Goal: Information Seeking & Learning: Learn about a topic

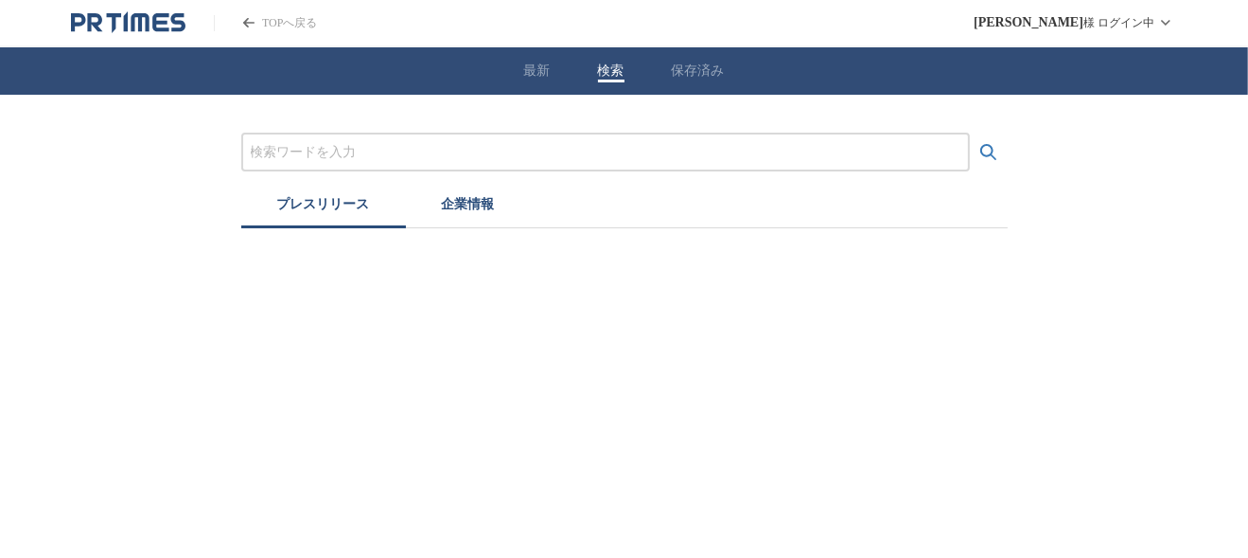
click at [604, 69] on button "検索" at bounding box center [611, 70] width 27 height 17
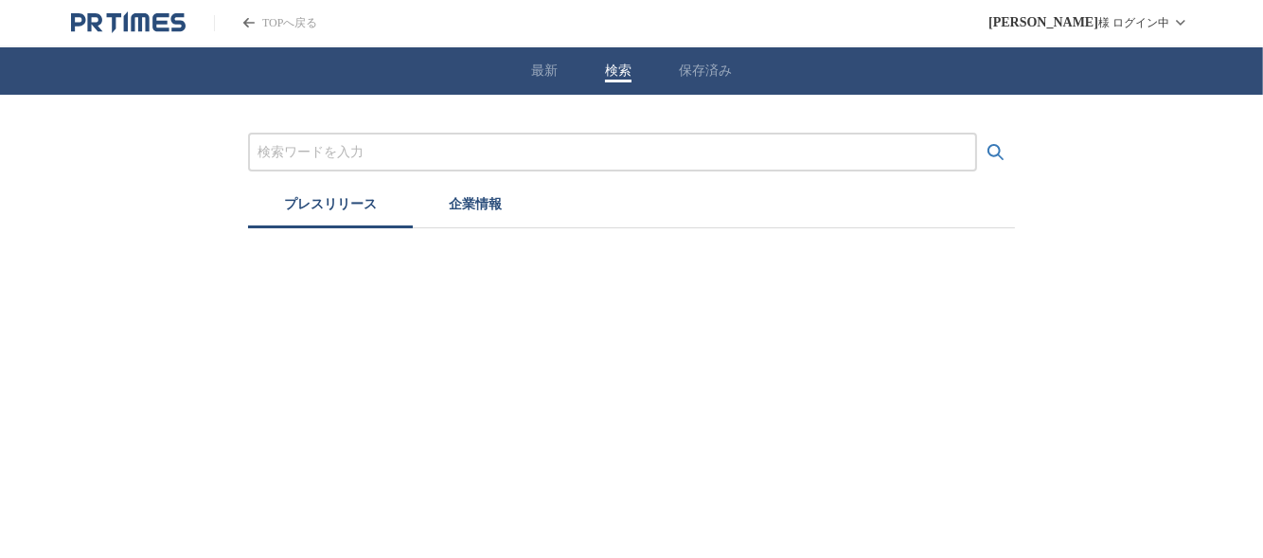
click at [563, 152] on input "プレスリリースおよび企業を検索する" at bounding box center [612, 152] width 710 height 21
paste input "初、恋のために"
click at [989, 155] on icon "検索する" at bounding box center [995, 152] width 23 height 23
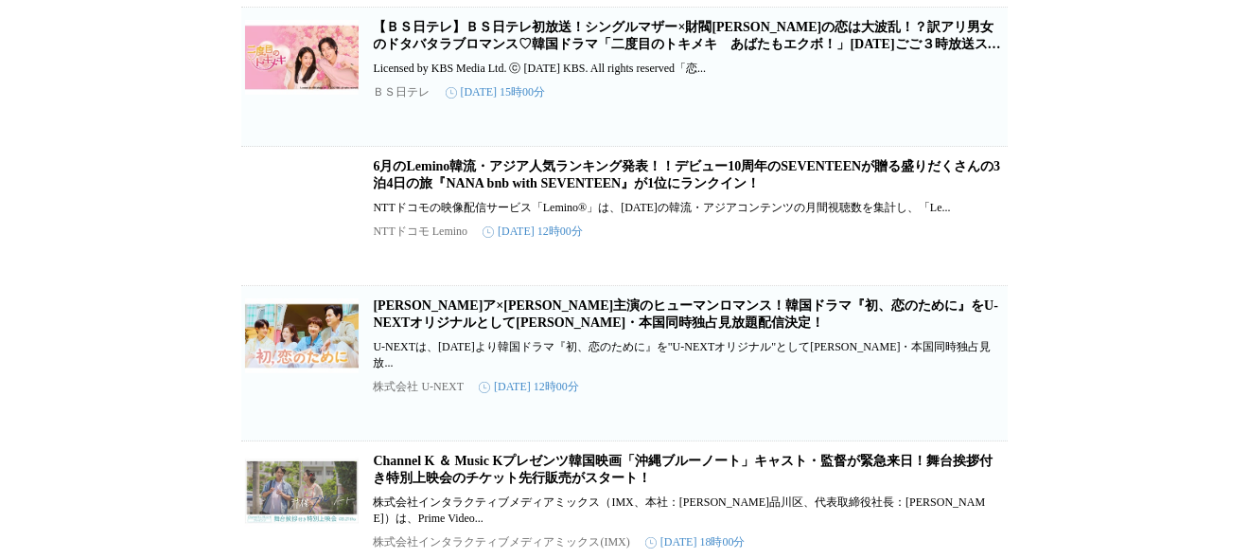
scroll to position [1230, 0]
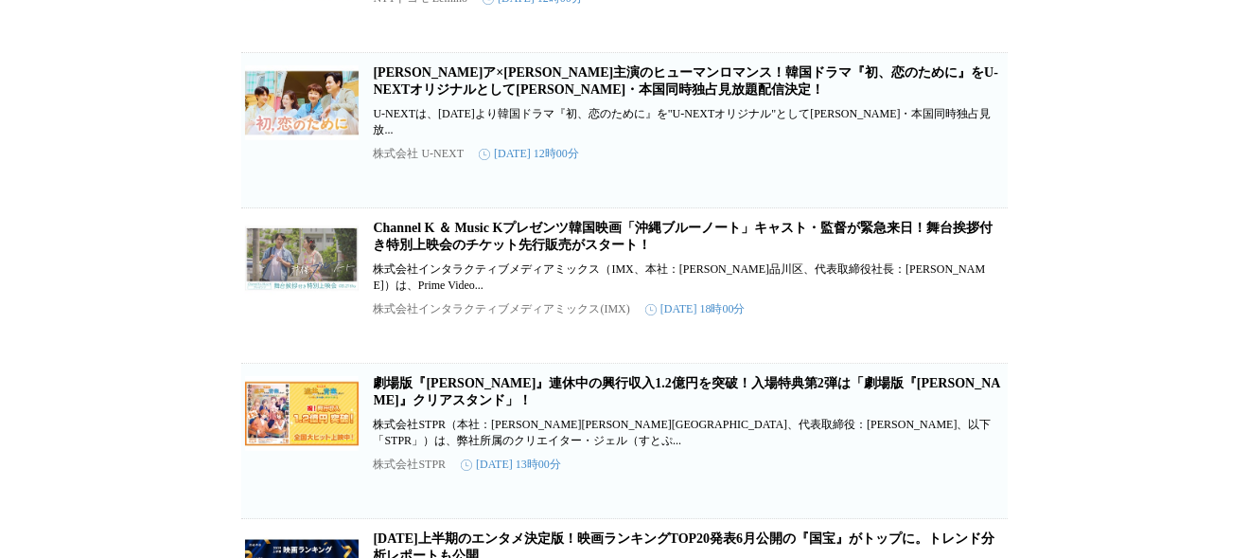
click at [685, 108] on article "[PERSON_NAME]ア×[PERSON_NAME]主演のヒューマンロマンス！韓国ドラマ『初、恋のために』をU-NEXTオリジナルとして[PERSON_N…" at bounding box center [624, 130] width 767 height 154
click at [682, 97] on link "[PERSON_NAME]ア×[PERSON_NAME]主演のヒューマンロマンス！韓国ドラマ『初、恋のために』をU-NEXTオリジナルとして[PERSON_N…" at bounding box center [687, 80] width 626 height 31
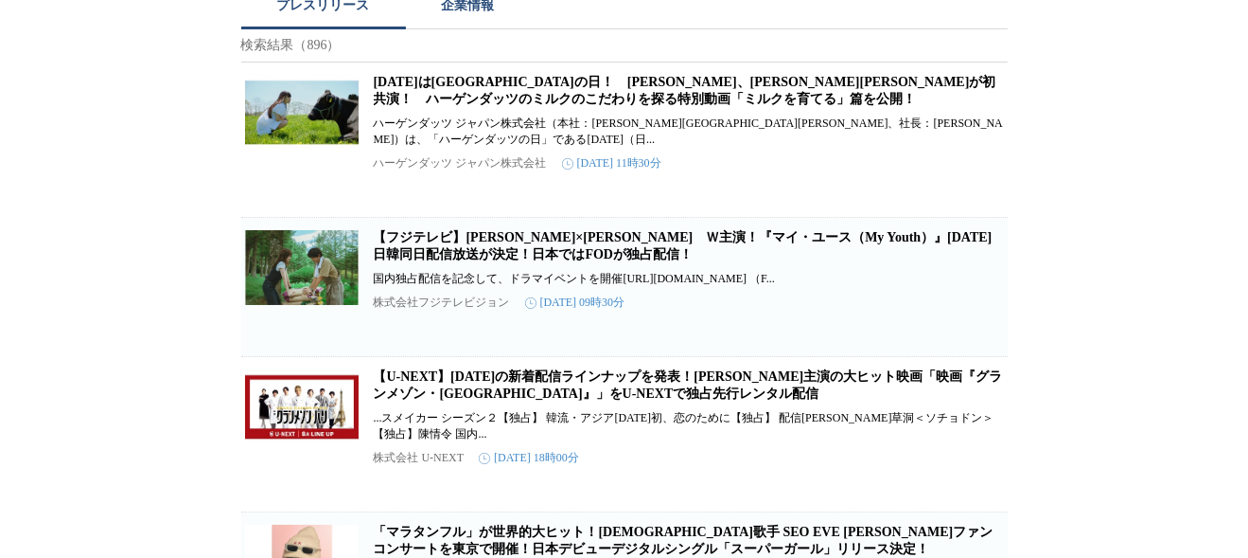
scroll to position [0, 0]
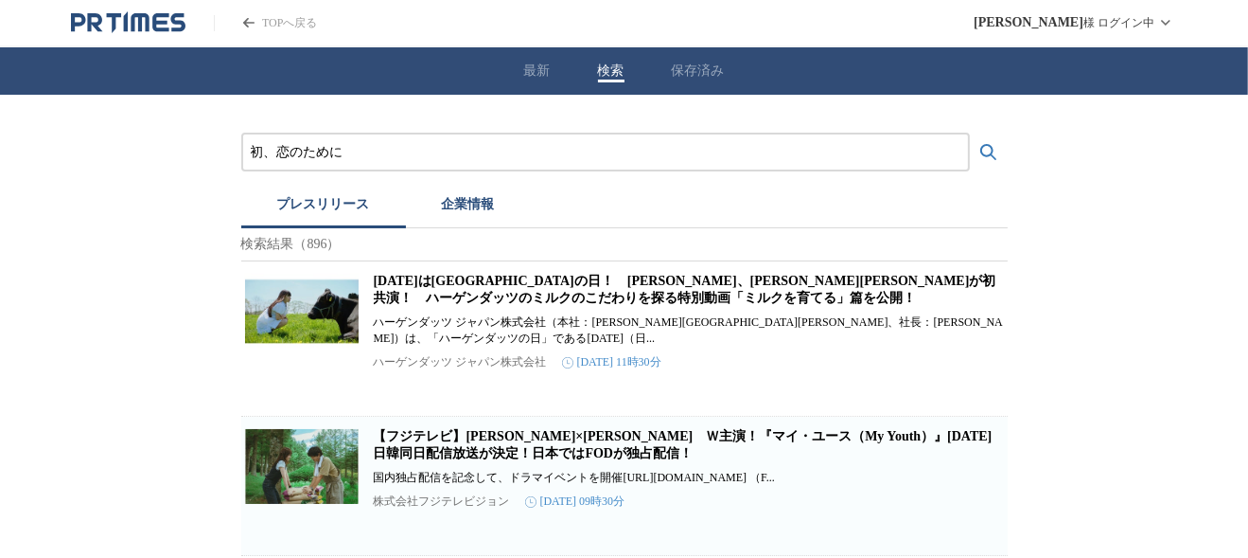
click at [404, 154] on input "初、恋のために" at bounding box center [606, 152] width 710 height 21
paste input "韓国ドラマ"
type input "韓国ドラマ"
click at [976, 158] on button "検索する" at bounding box center [989, 152] width 38 height 38
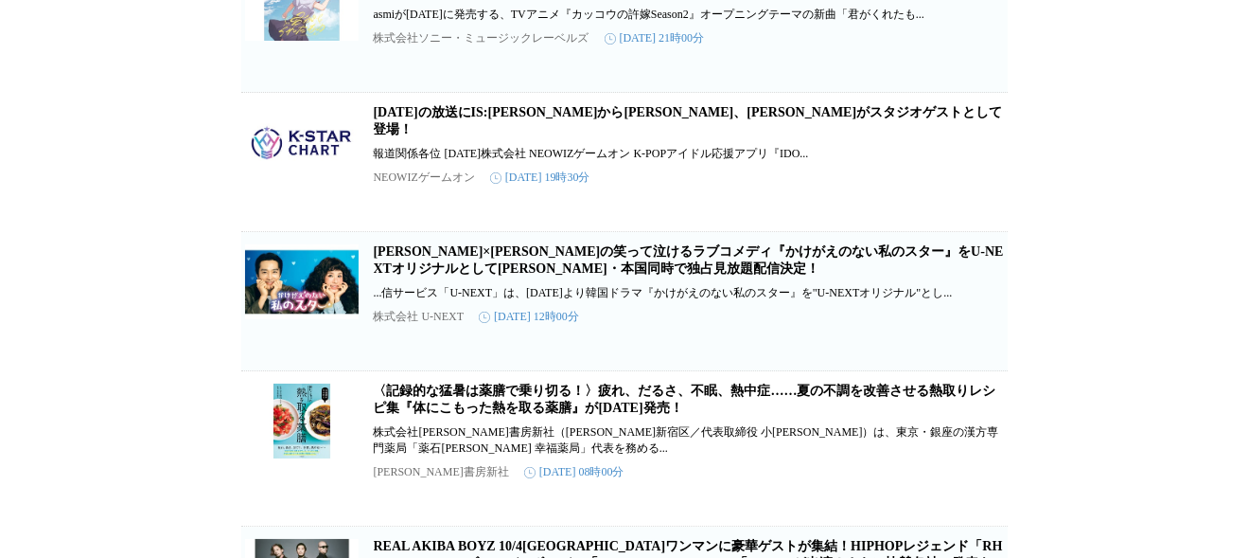
scroll to position [1703, 0]
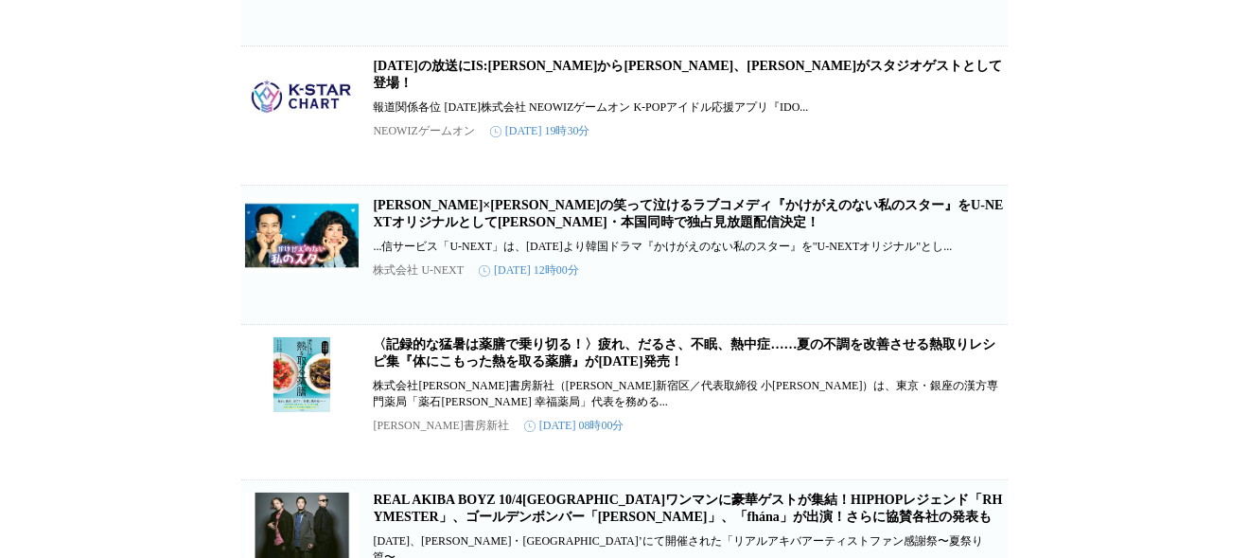
click at [648, 229] on link "[PERSON_NAME]×[PERSON_NAME]の笑って泣けるラブコメディ『かけがえのない私のスター』をU-NEXTオリジナルとして[PERSON_NA…" at bounding box center [689, 213] width 630 height 31
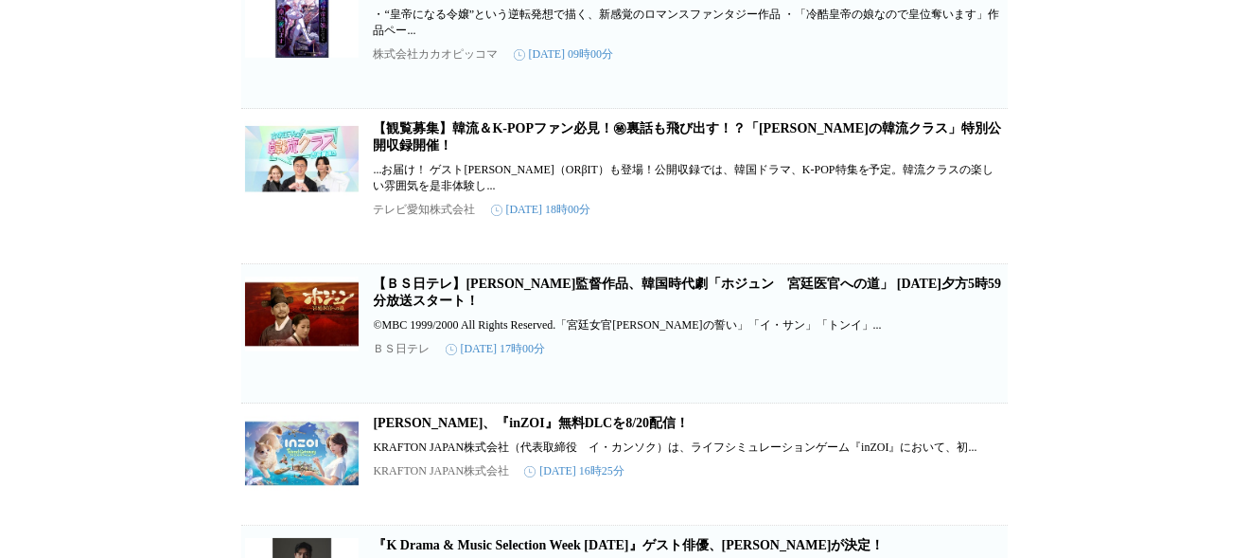
scroll to position [2556, 0]
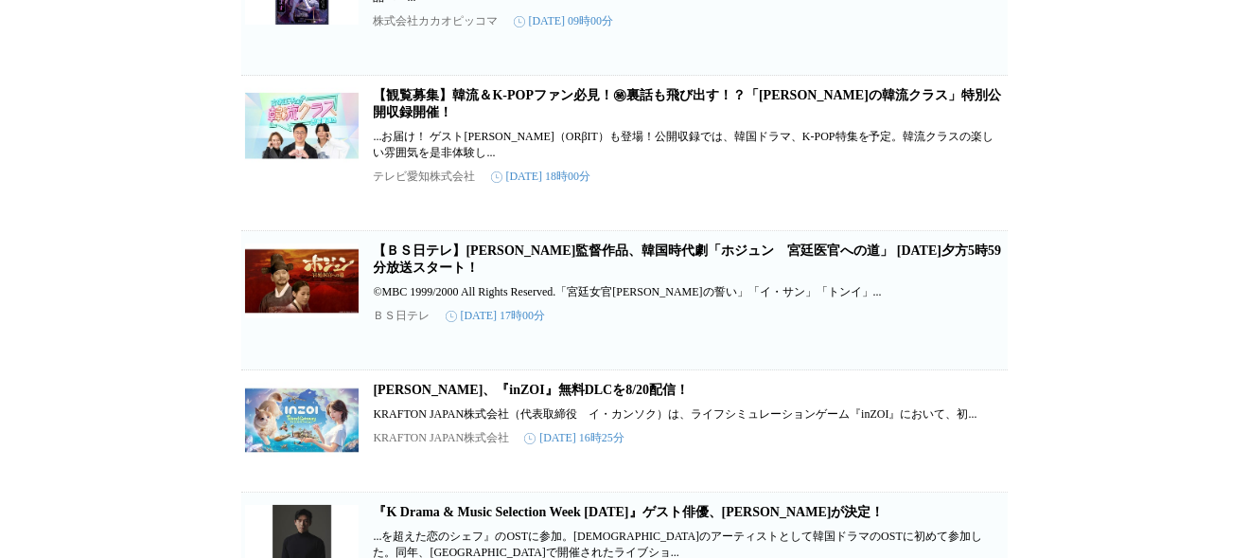
click at [965, 119] on link "【観覧募集】韓流＆K-POPファン必見！㊙裏話も飛び出す！？「[PERSON_NAME]の韓流クラス」特別公開収録開催！" at bounding box center [688, 103] width 628 height 31
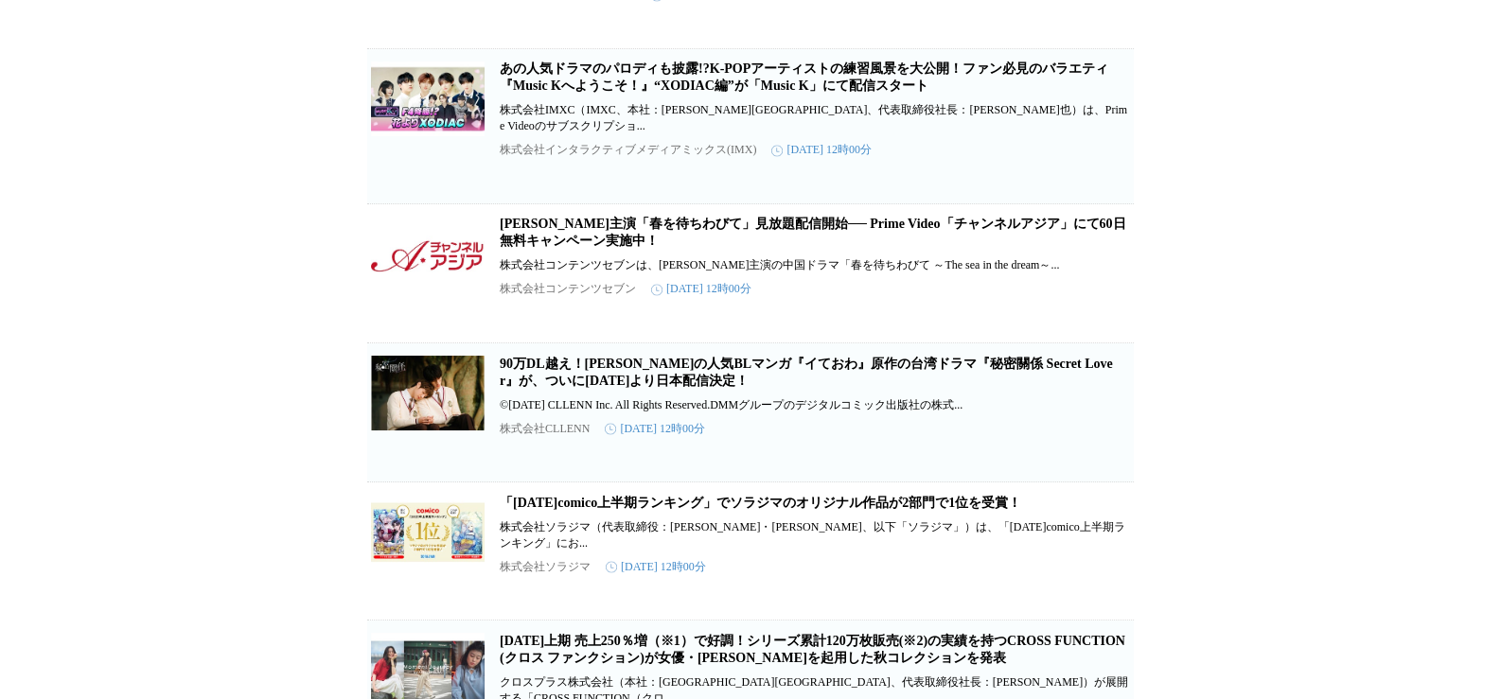
scroll to position [4221, 0]
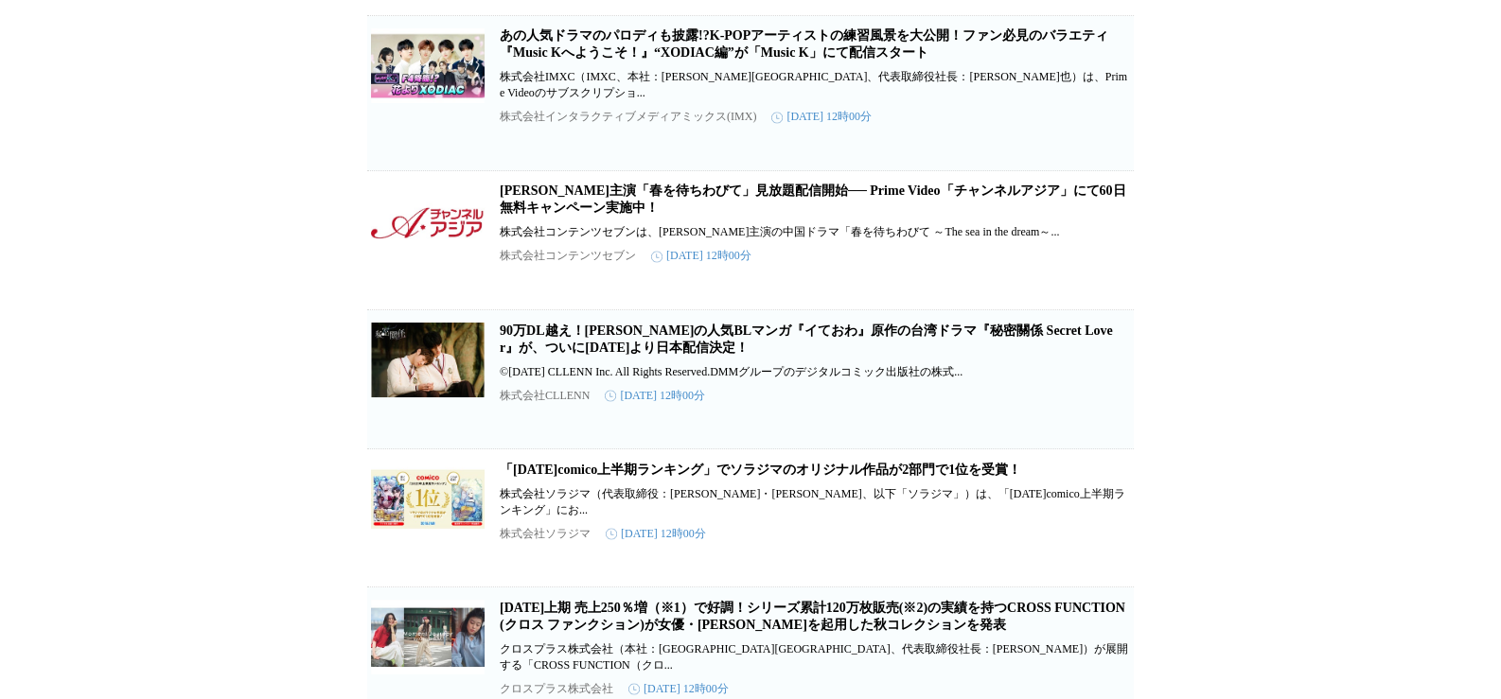
click at [1074, 217] on h2 "[PERSON_NAME]主演「春を待ちわびて」見放題配信開始── Prime Video「チャンネルアジア」にて60日無料キャンペーン実施中！" at bounding box center [815, 200] width 630 height 34
click at [1072, 215] on link "[PERSON_NAME]主演「春を待ちわびて」見放題配信開始── Prime Video「チャンネルアジア」にて60日無料キャンペーン実施中！" at bounding box center [813, 199] width 626 height 31
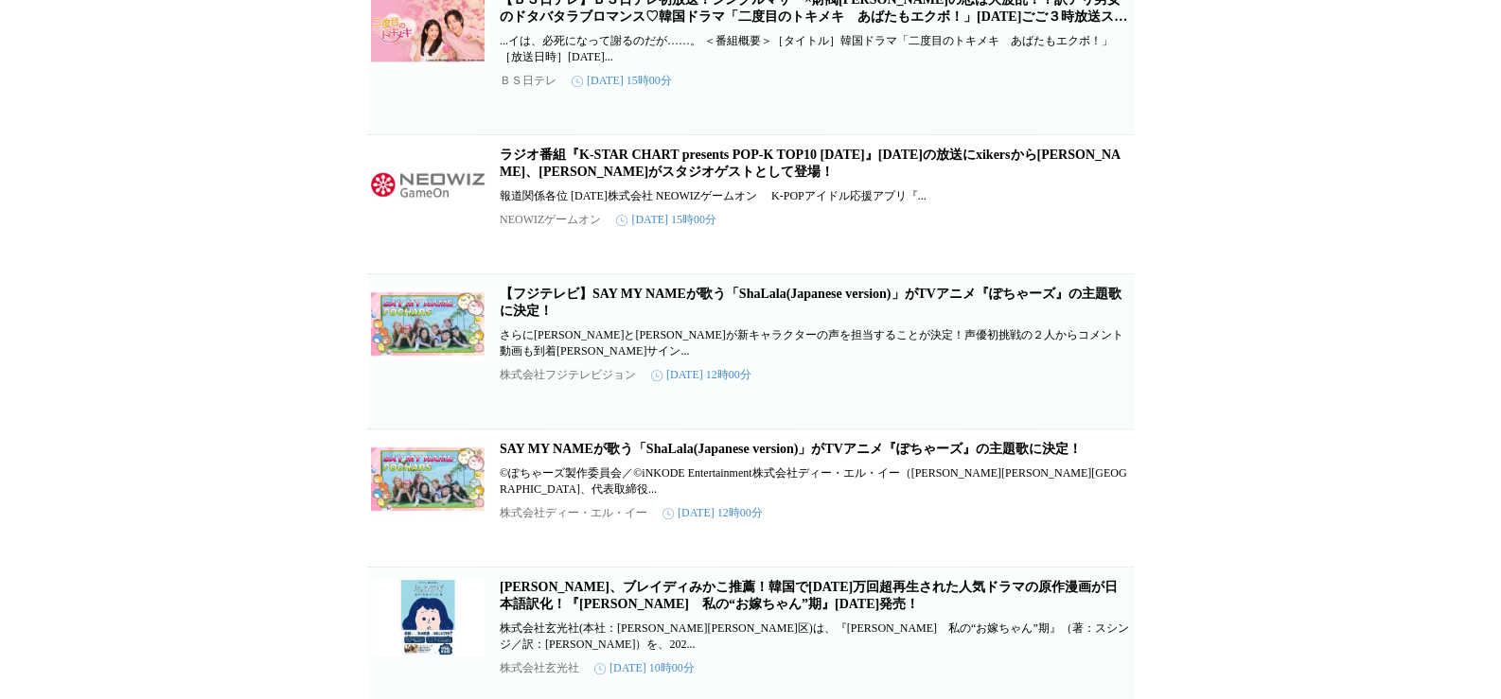
scroll to position [10805, 0]
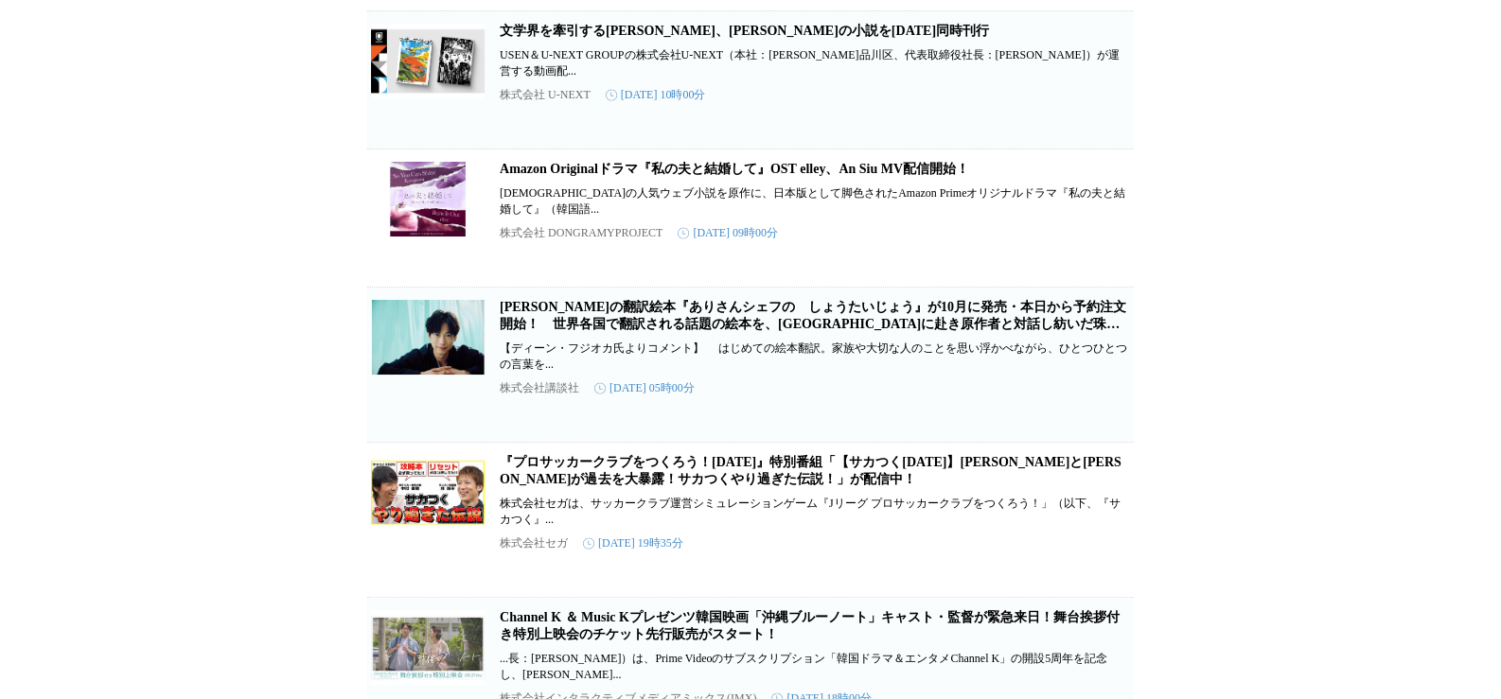
scroll to position [14189, 0]
